Goal: Navigation & Orientation: Go to known website

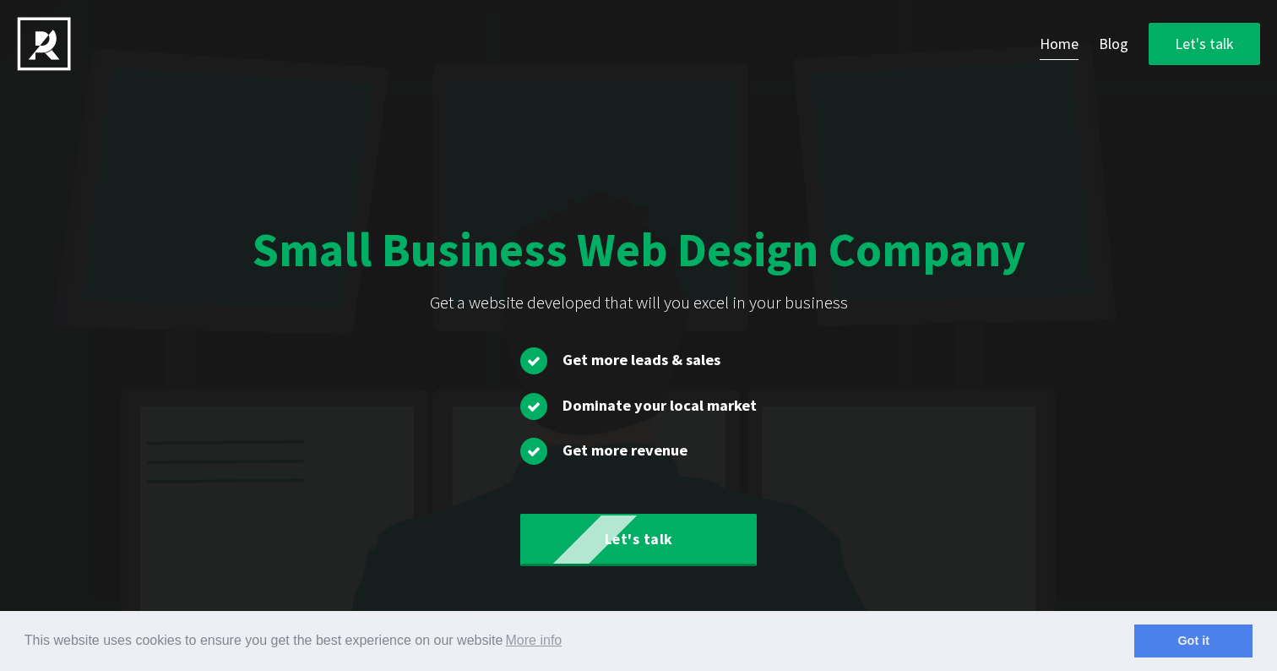
click at [40, 44] on img at bounding box center [44, 44] width 54 height 54
click at [1177, 643] on link "Got it" at bounding box center [1193, 641] width 118 height 34
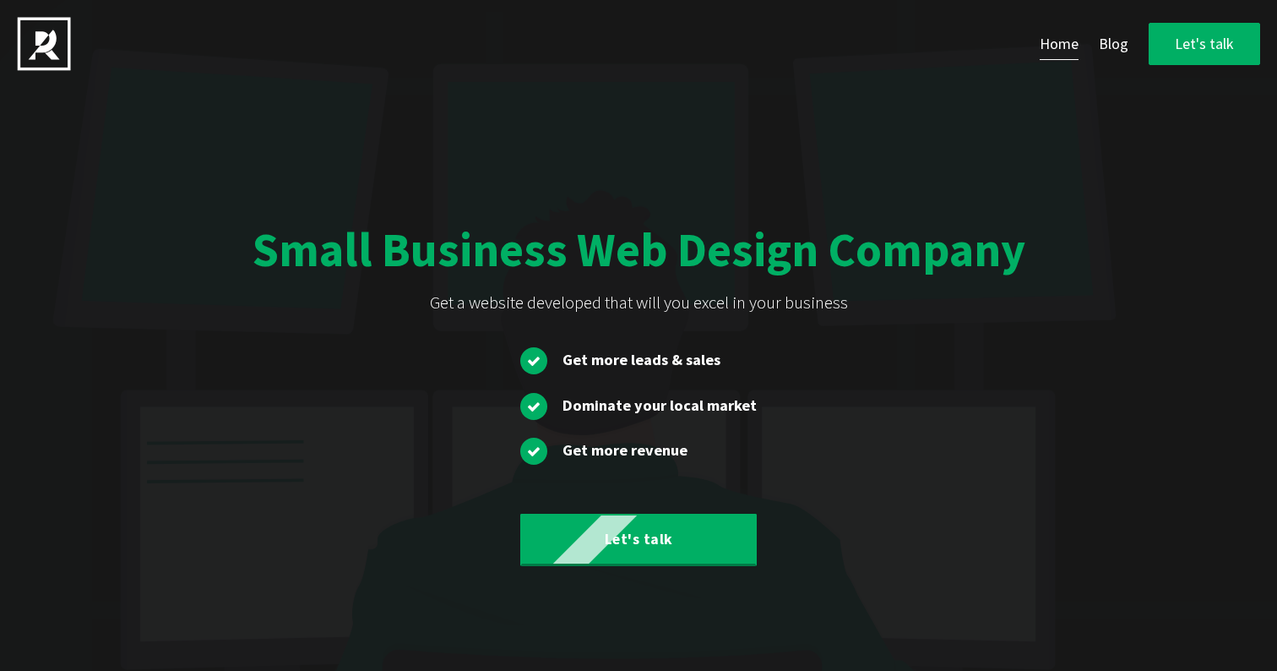
scroll to position [4, 0]
